Goal: Use online tool/utility: Utilize a website feature to perform a specific function

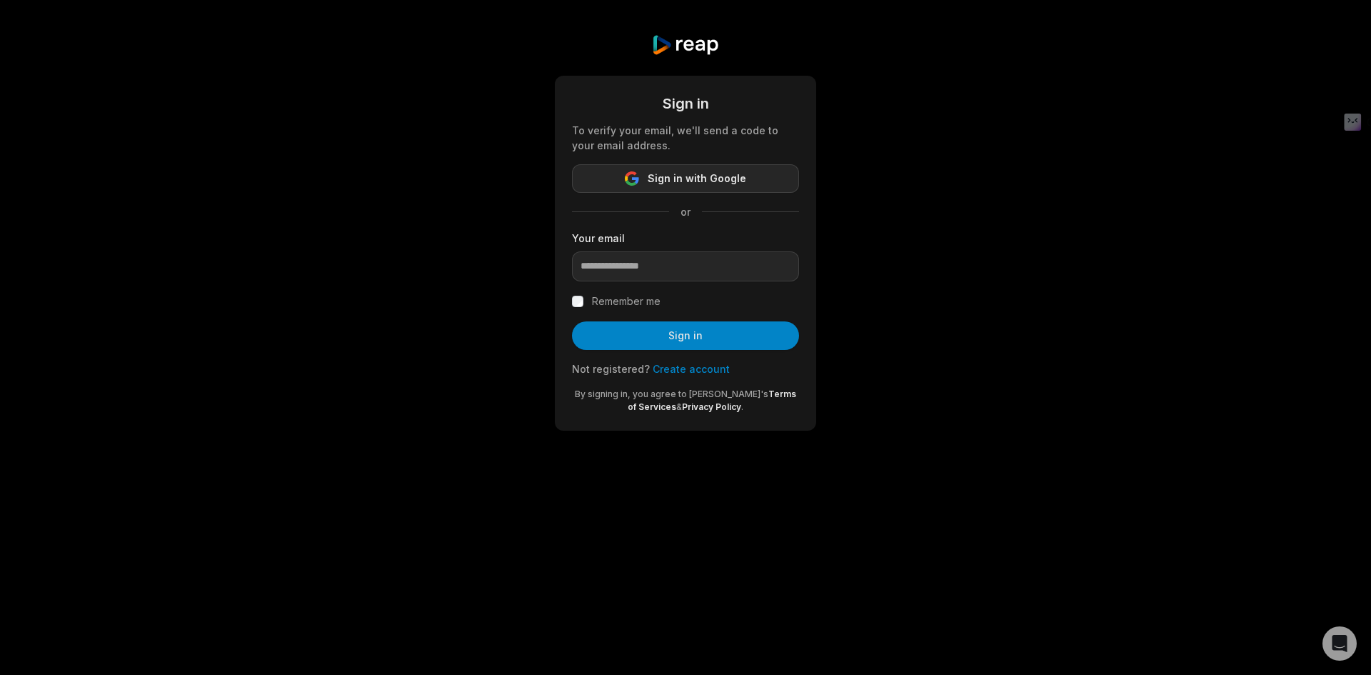
click at [707, 186] on span "Sign in with Google" at bounding box center [697, 178] width 99 height 17
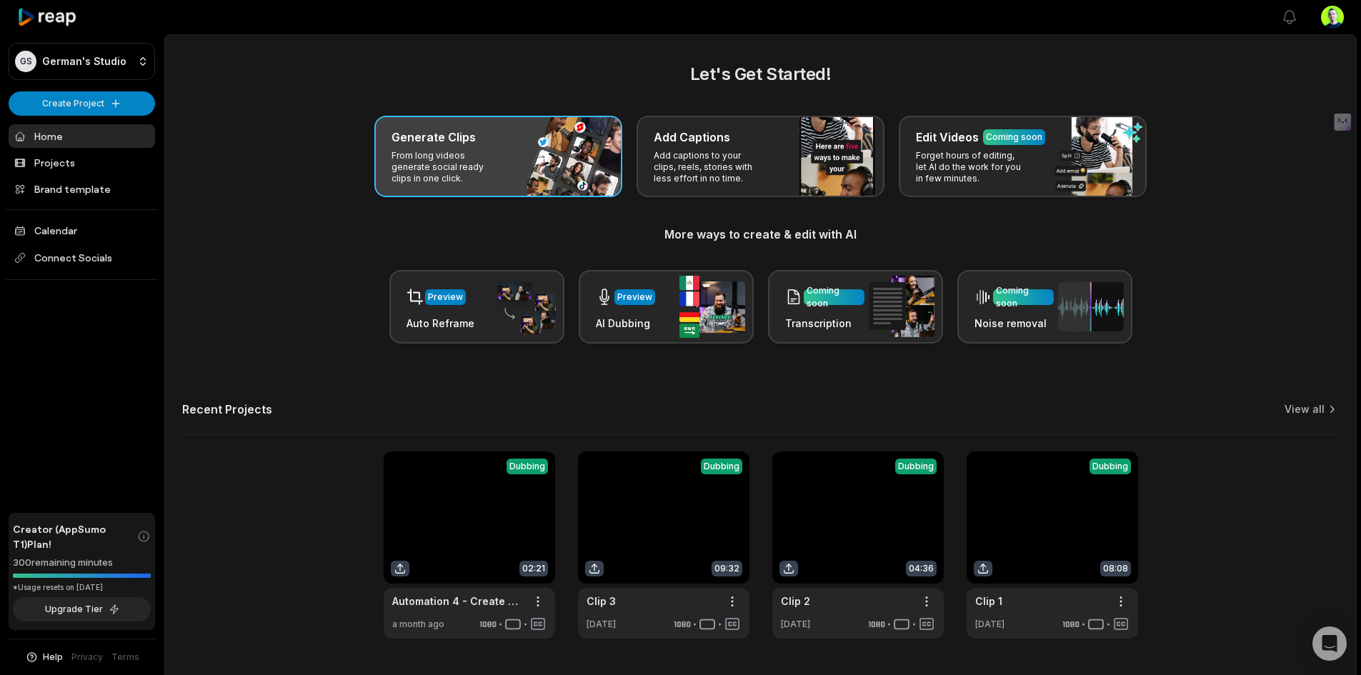
click at [474, 126] on div "Generate Clips From long videos generate social ready clips in one click." at bounding box center [498, 156] width 248 height 81
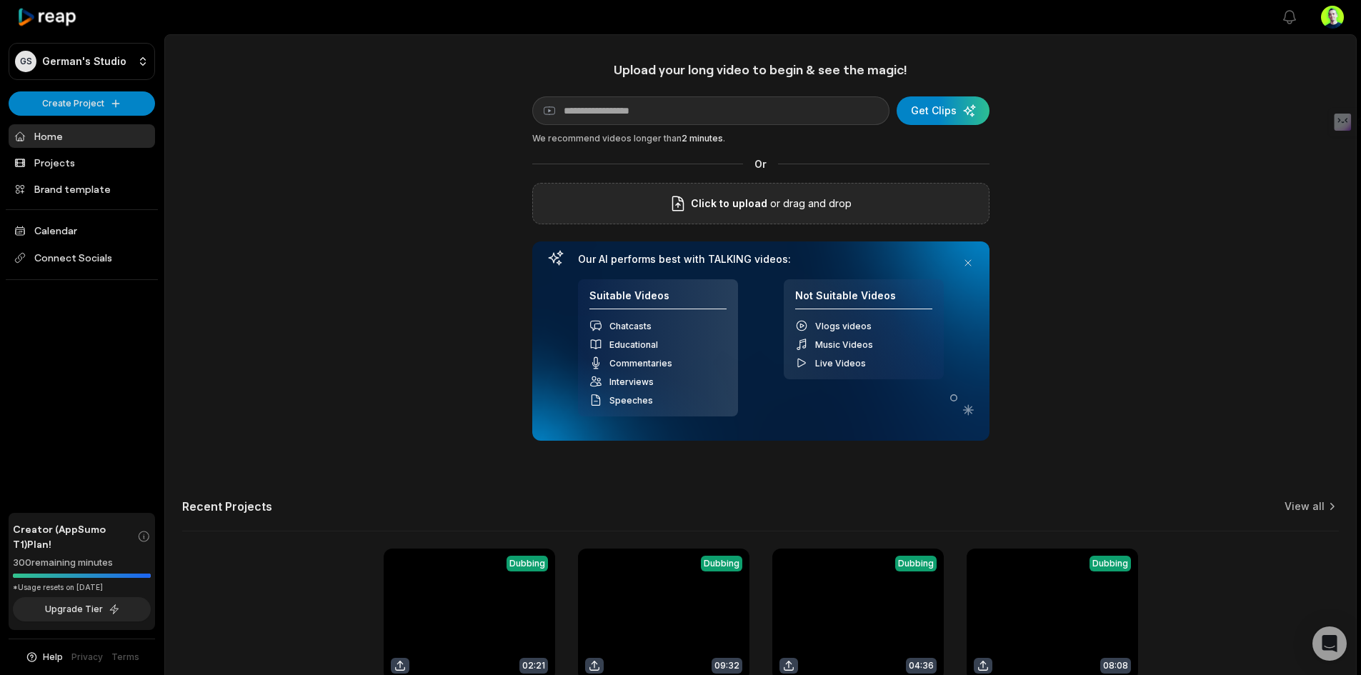
click at [749, 201] on span "Click to upload" at bounding box center [729, 203] width 76 height 17
click at [0, 0] on input "Click to upload" at bounding box center [0, 0] width 0 height 0
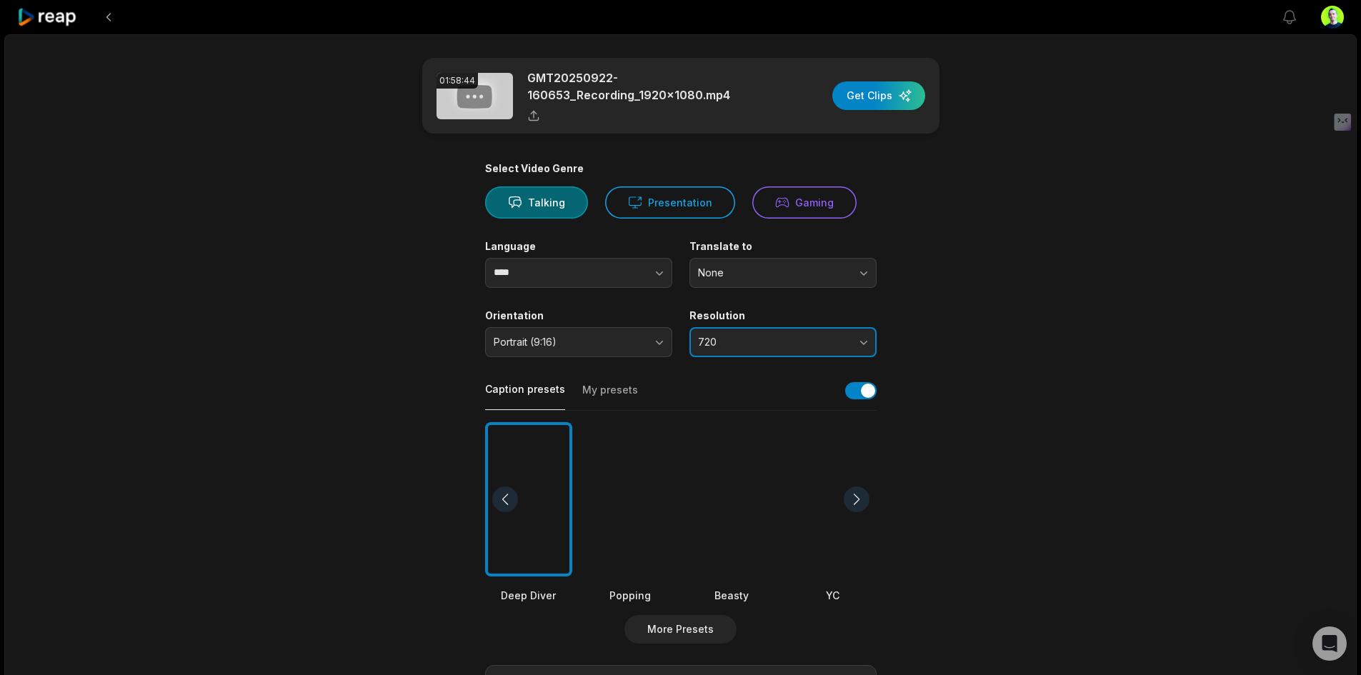
click at [765, 327] on button "720" at bounding box center [782, 342] width 187 height 30
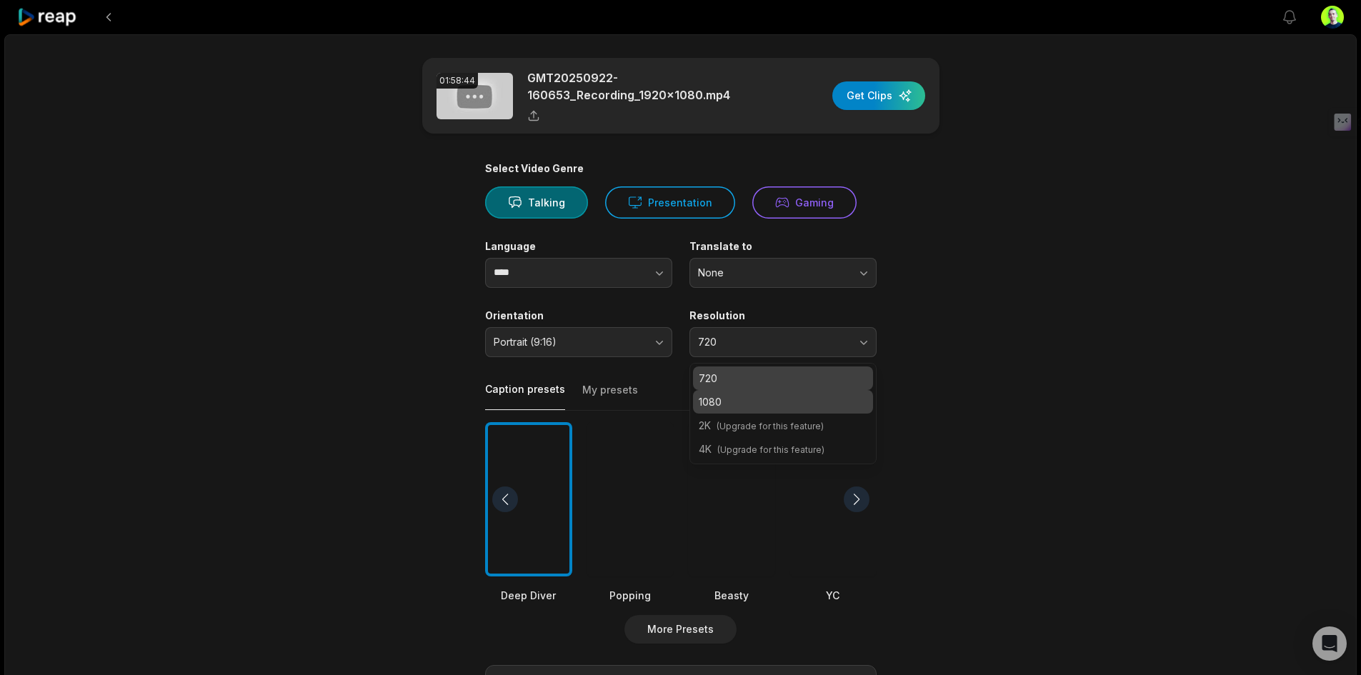
click at [765, 397] on p "1080" at bounding box center [783, 401] width 169 height 15
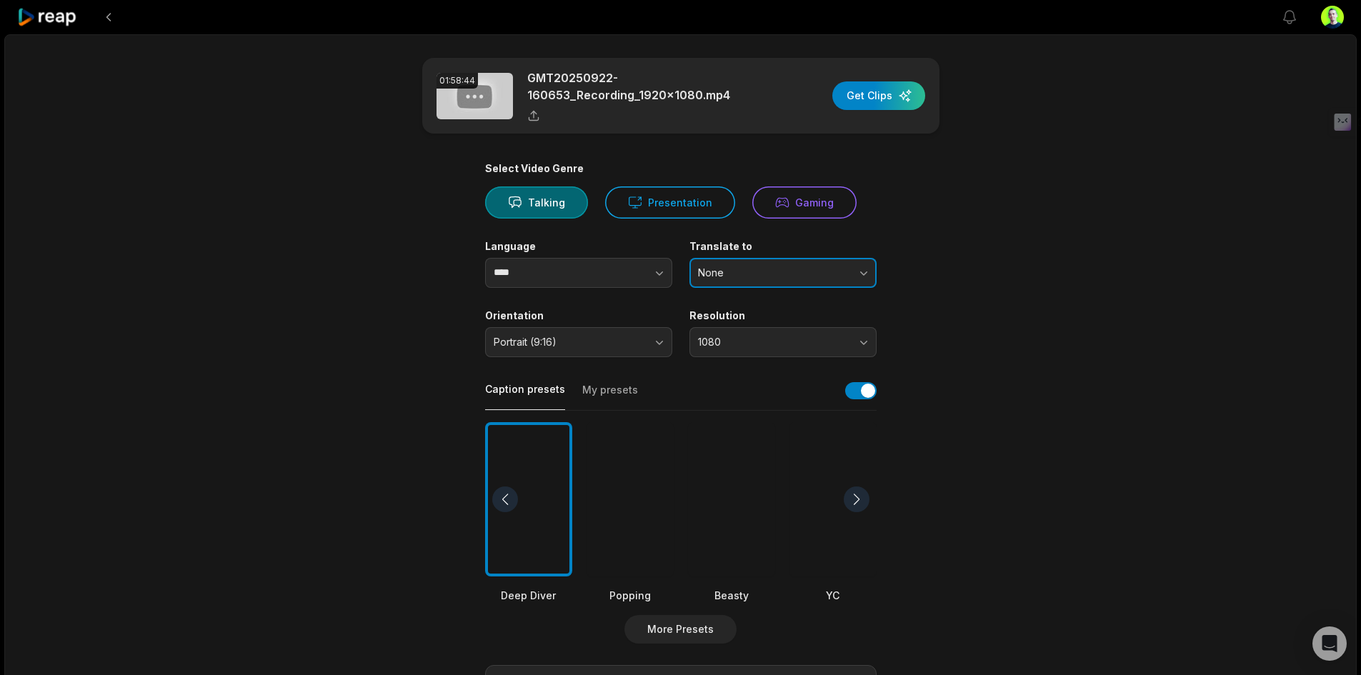
click at [731, 266] on span "None" at bounding box center [773, 272] width 150 height 13
click at [934, 215] on main "01:58:44 GMT20250922-160653_Recording_1920x1080.mp4 Get Clips Select Video Genr…" at bounding box center [680, 495] width 691 height 875
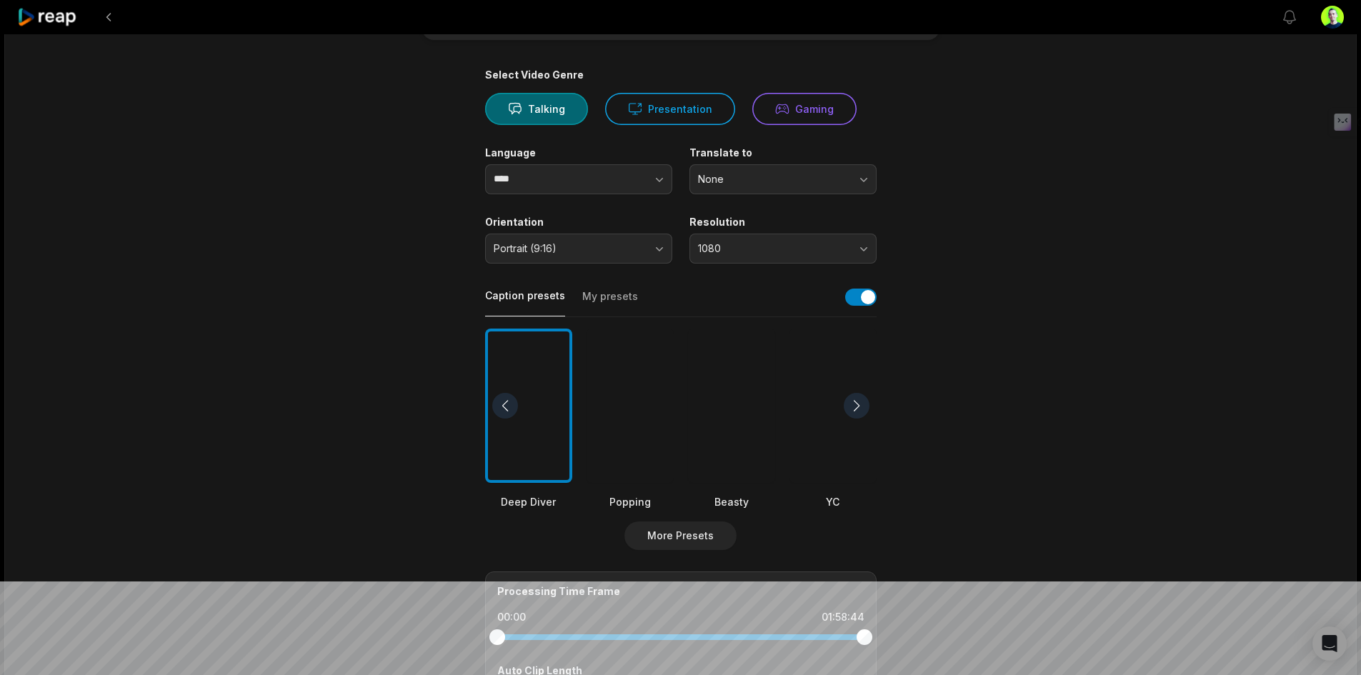
scroll to position [143, 0]
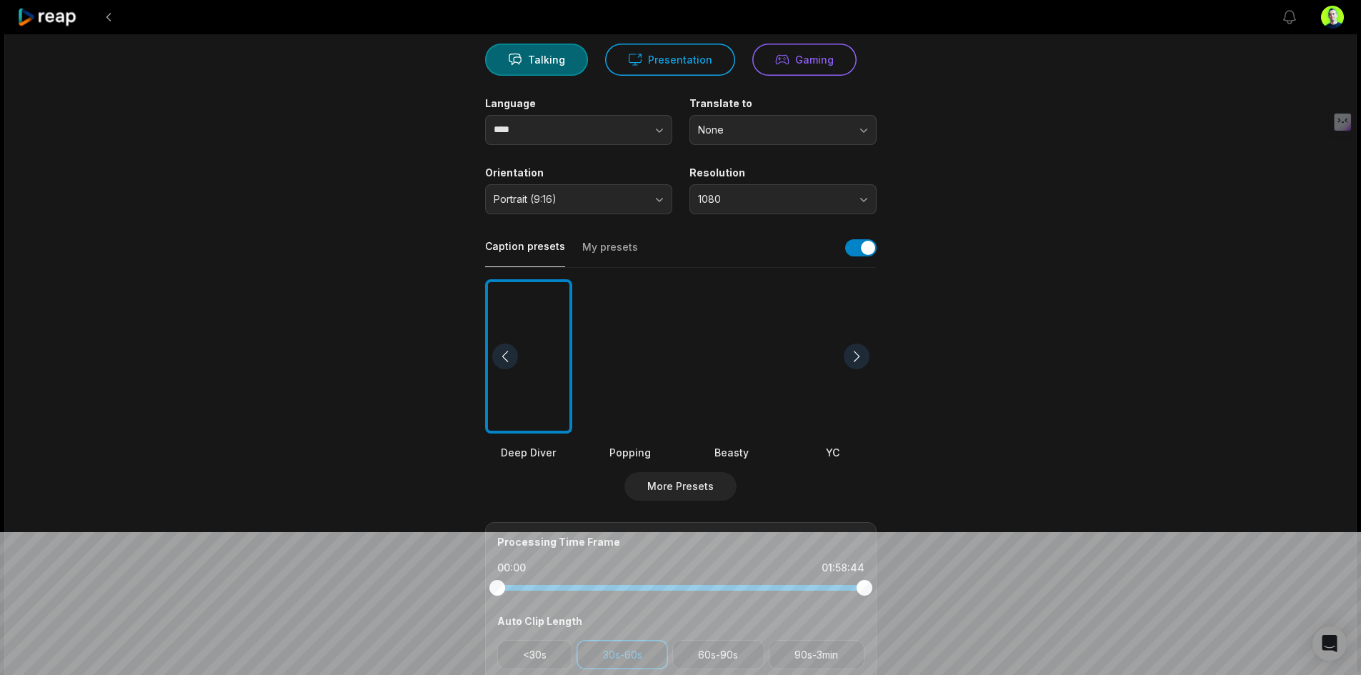
click at [741, 332] on div at bounding box center [731, 356] width 87 height 155
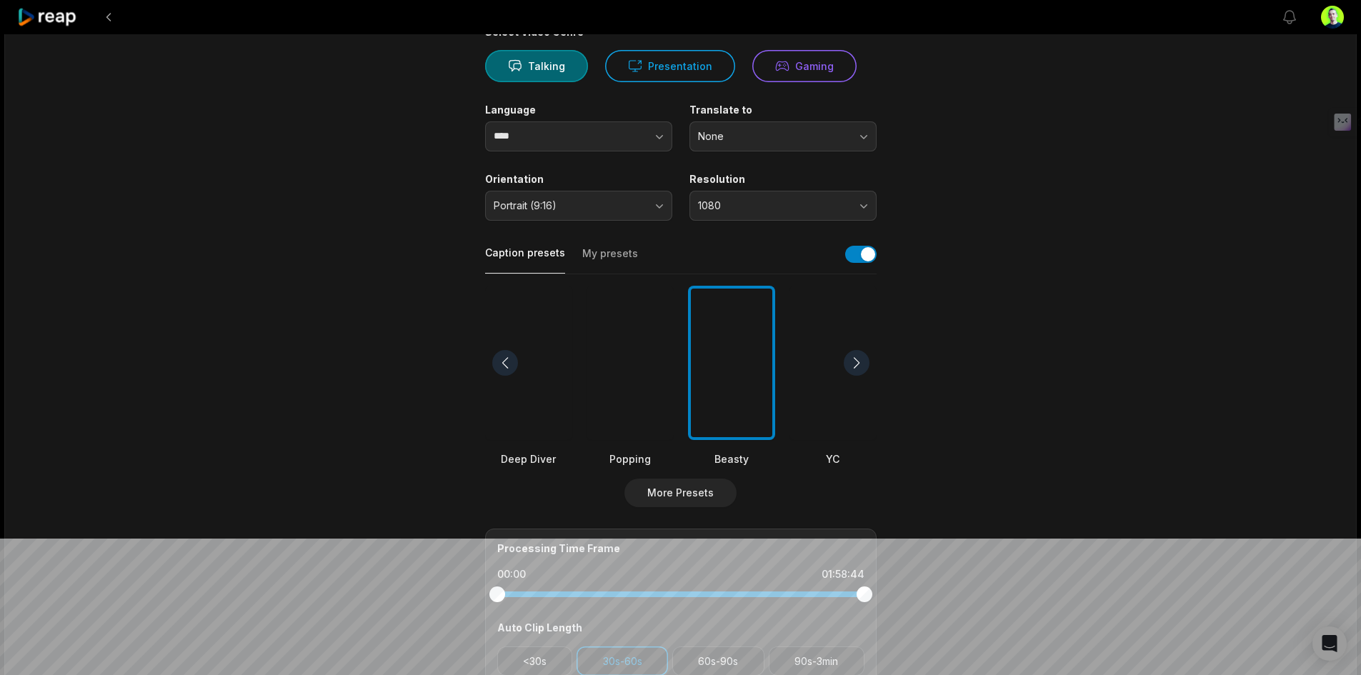
scroll to position [0, 0]
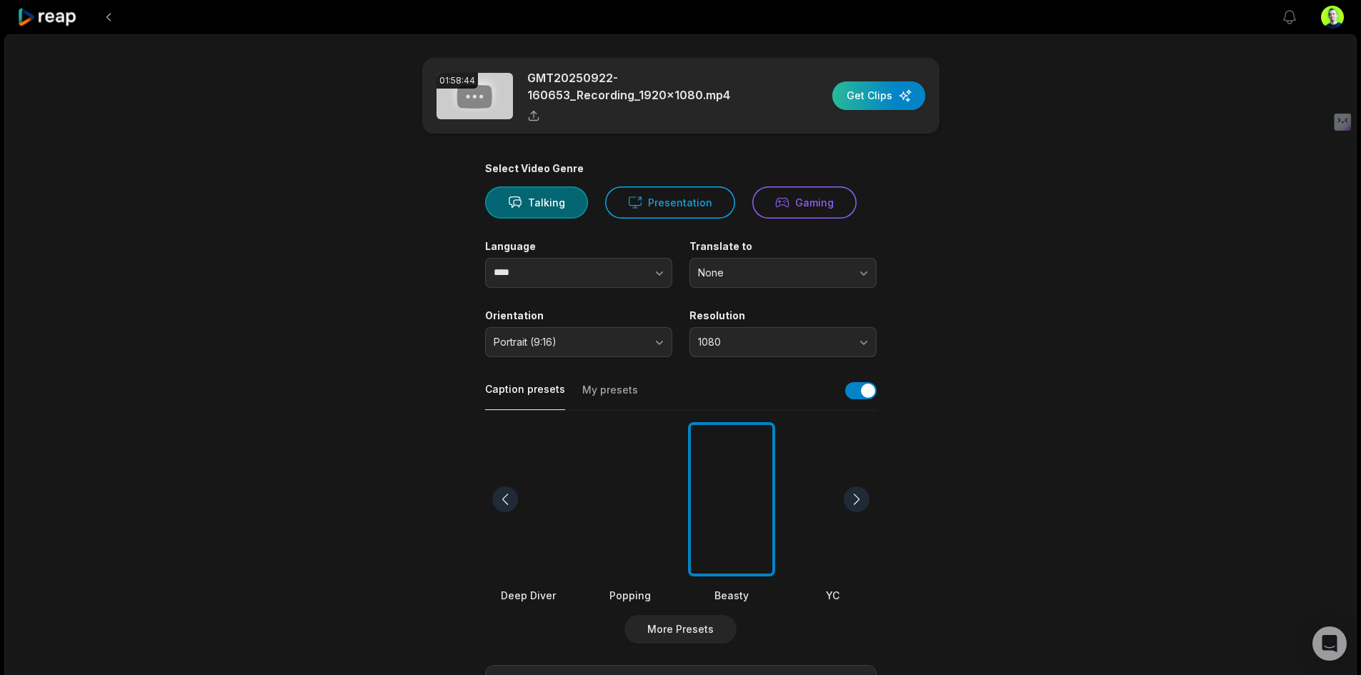
click at [886, 99] on div "button" at bounding box center [878, 95] width 93 height 29
